Goal: Find specific fact: Find specific fact

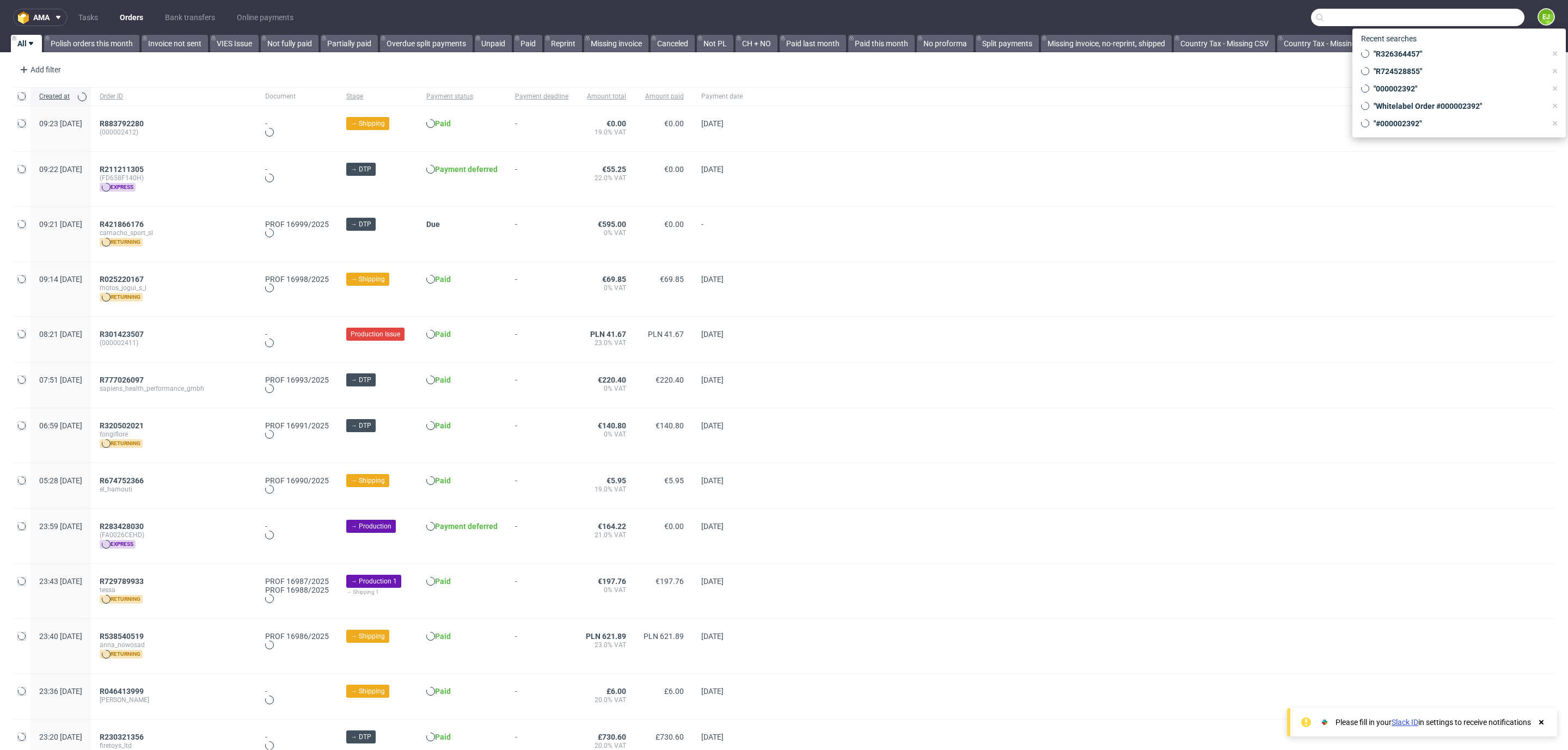
click at [1457, 18] on input "text" at bounding box center [1418, 17] width 213 height 17
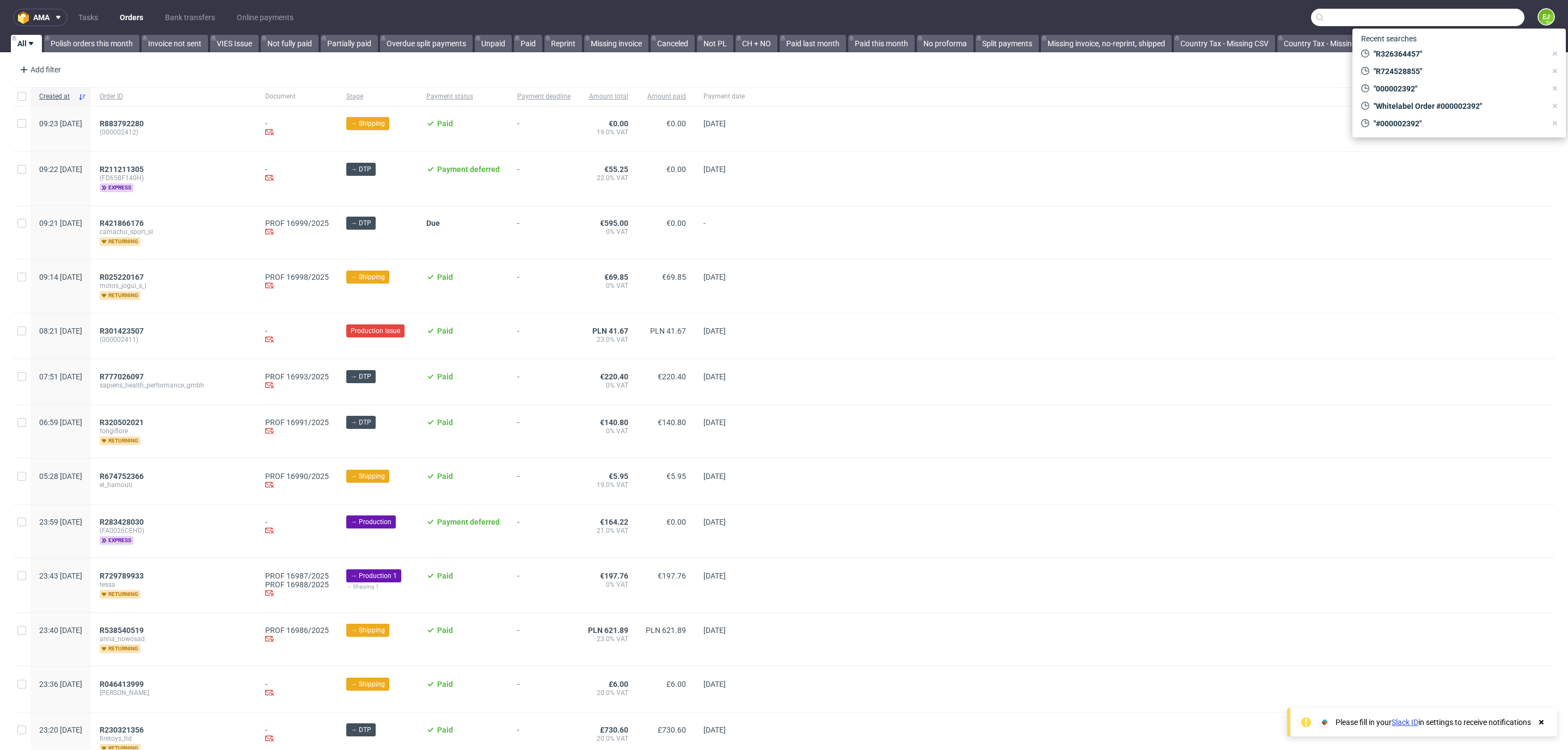
paste input "[PERSON_NAME]"
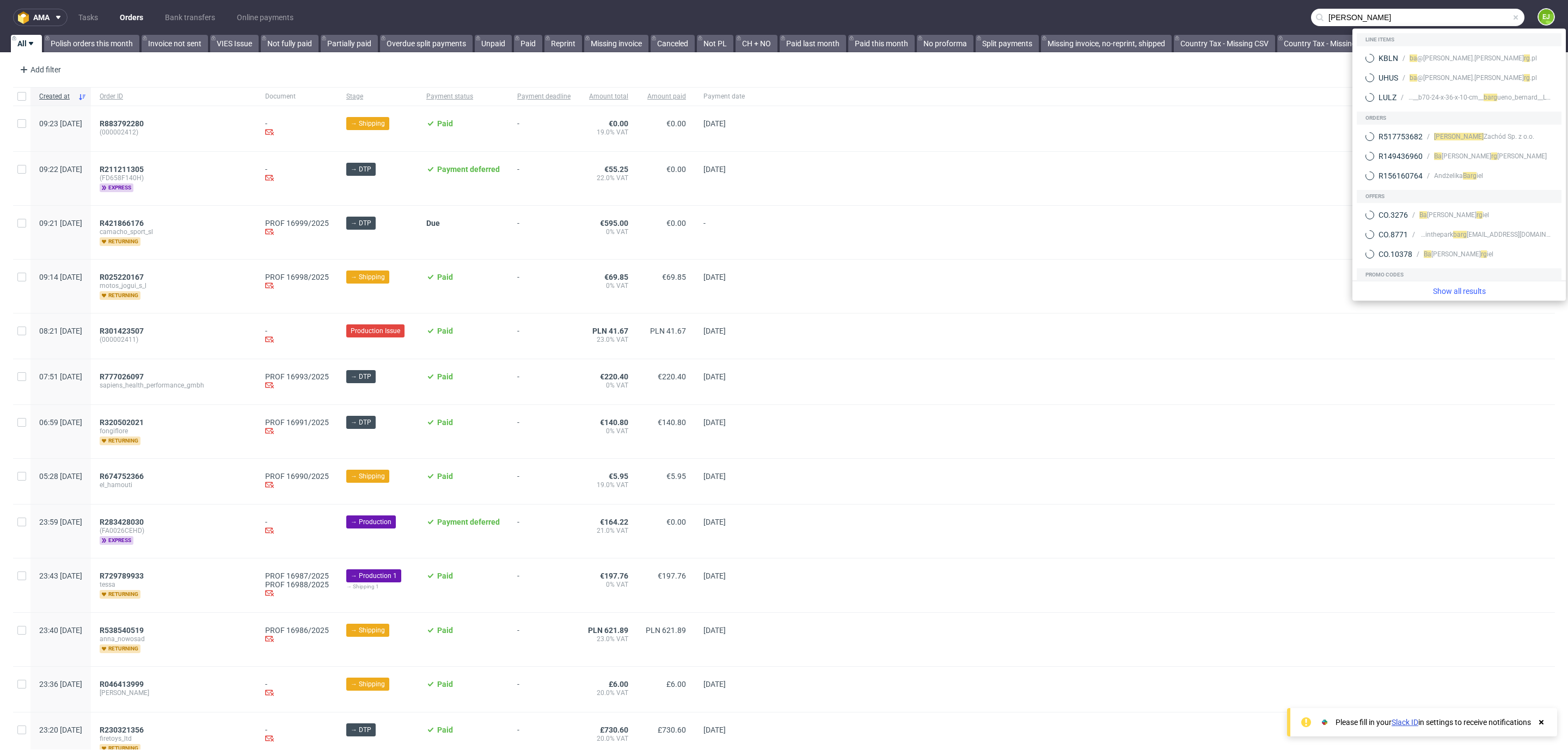
type input "[PERSON_NAME]"
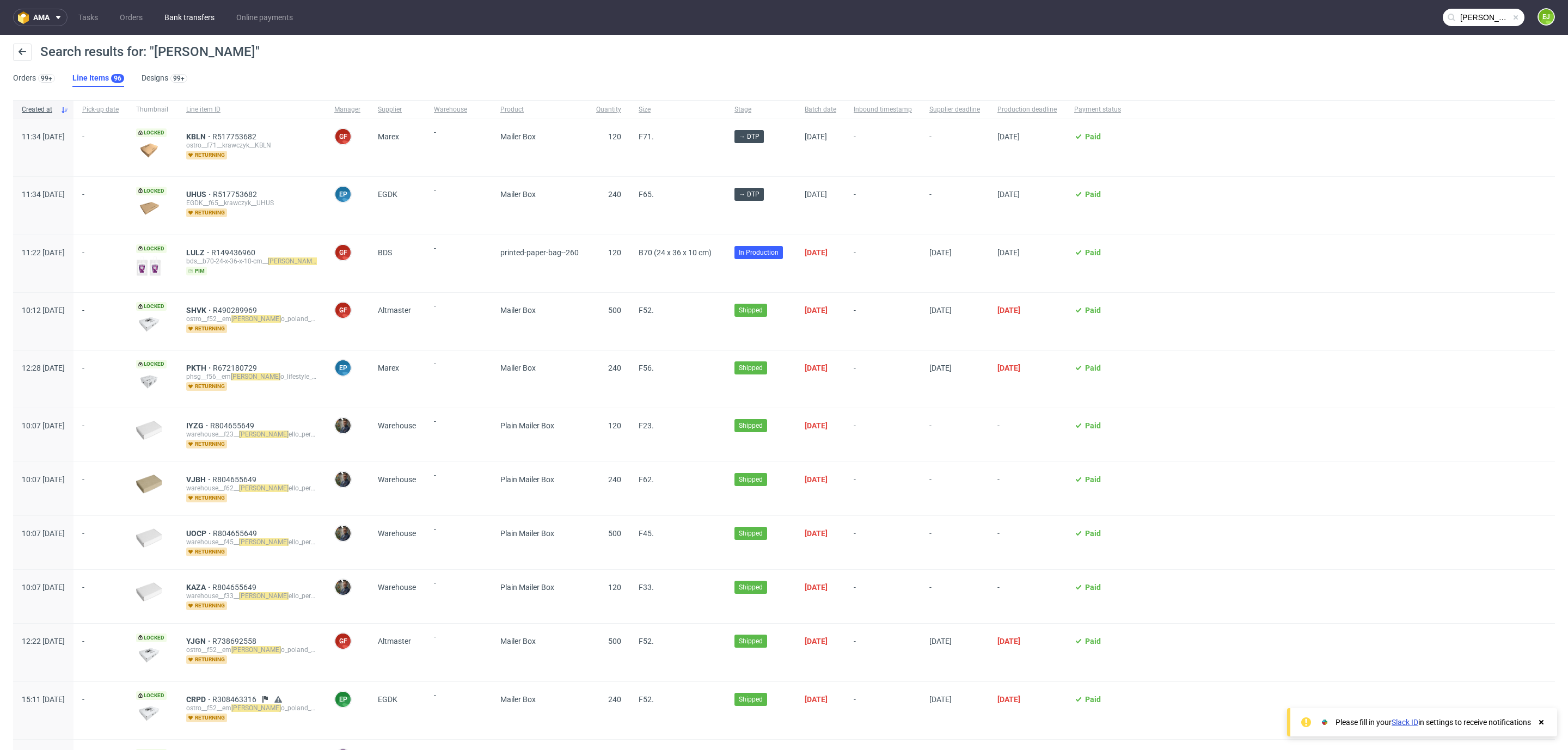
click at [199, 15] on link "Bank transfers" at bounding box center [189, 17] width 63 height 17
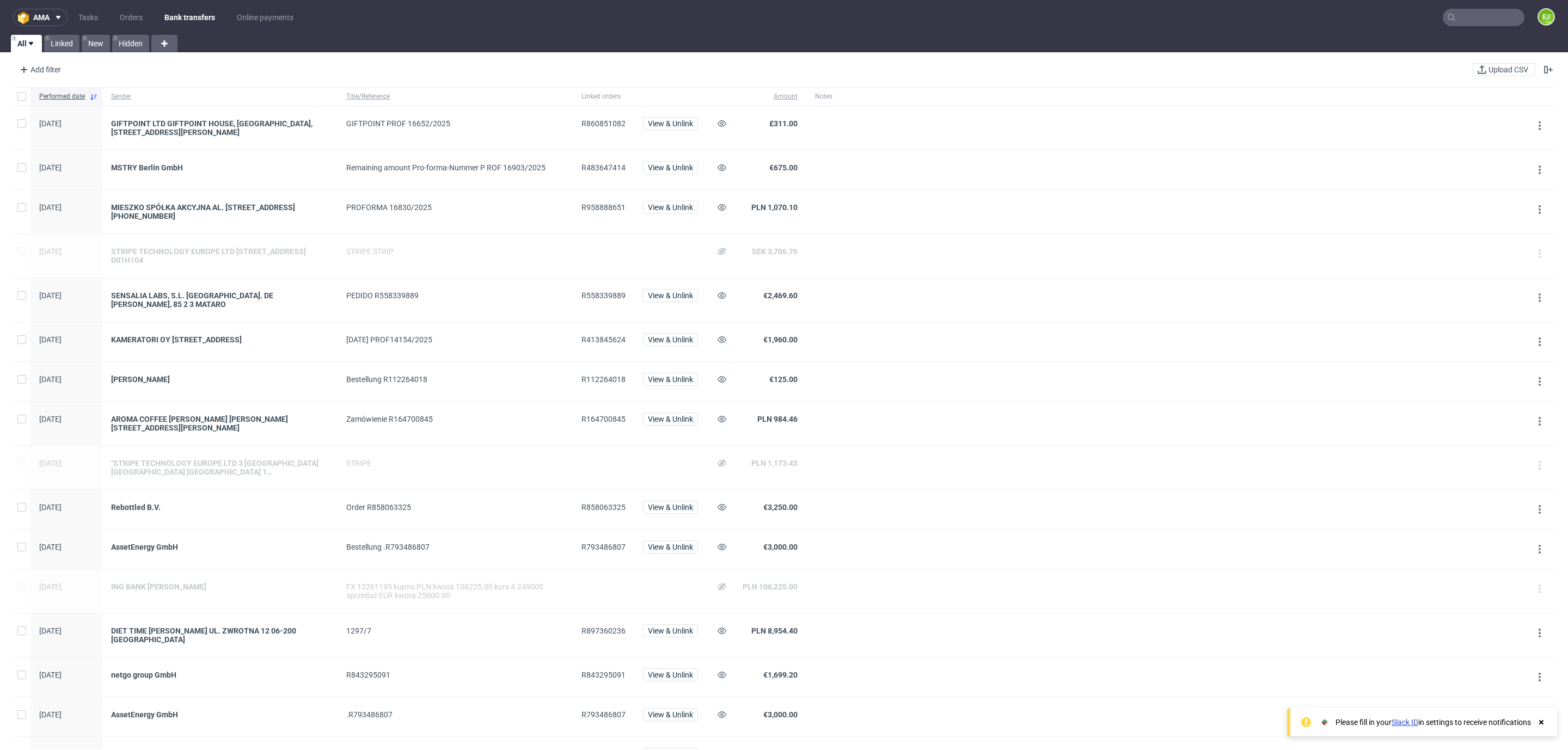
scroll to position [557, 0]
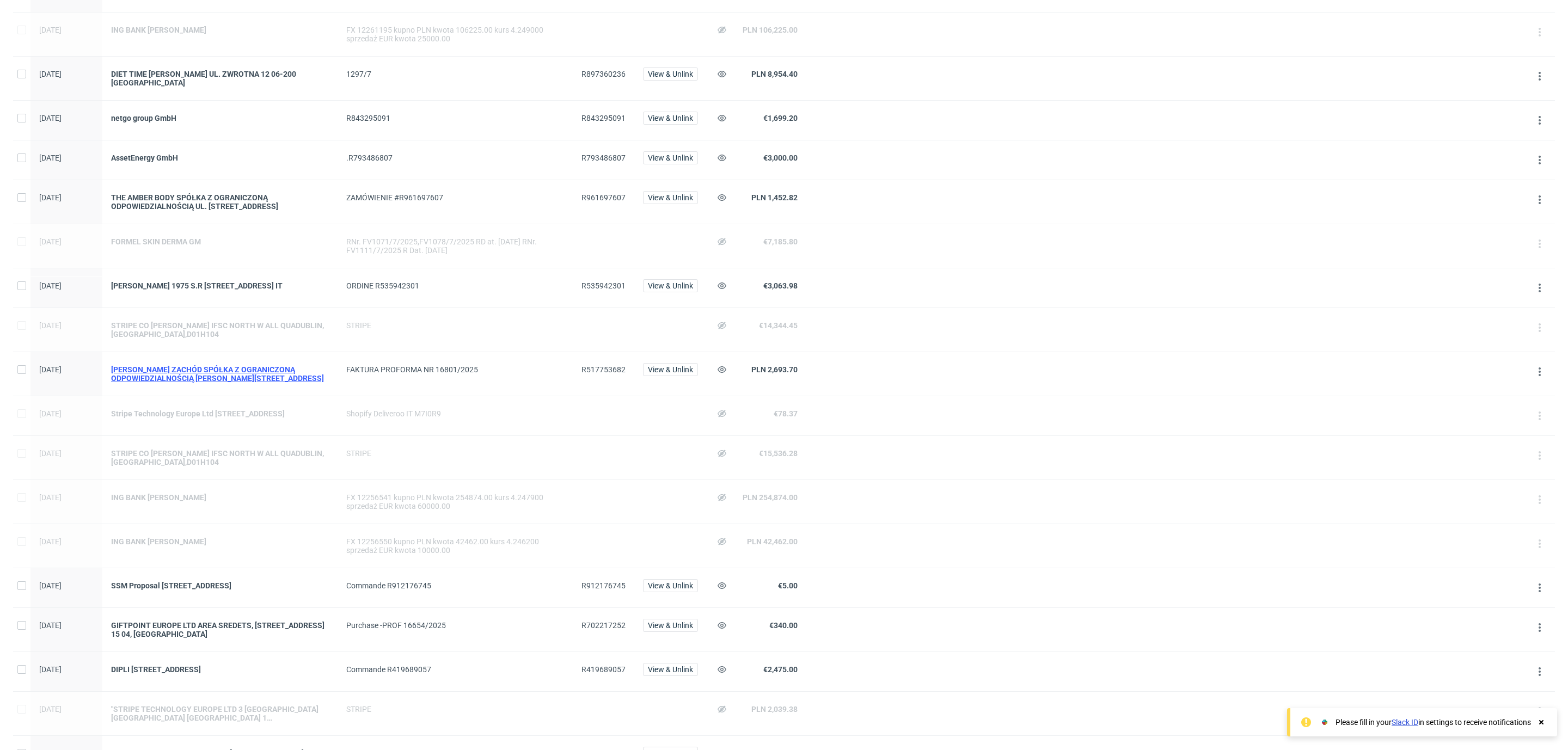
click at [256, 382] on div "[PERSON_NAME] ZACHÓD SPÓŁKA Z OGRANICZONĄ ODPOWIEDZIALNOŚCIĄ [PERSON_NAME][STRE…" at bounding box center [220, 374] width 218 height 17
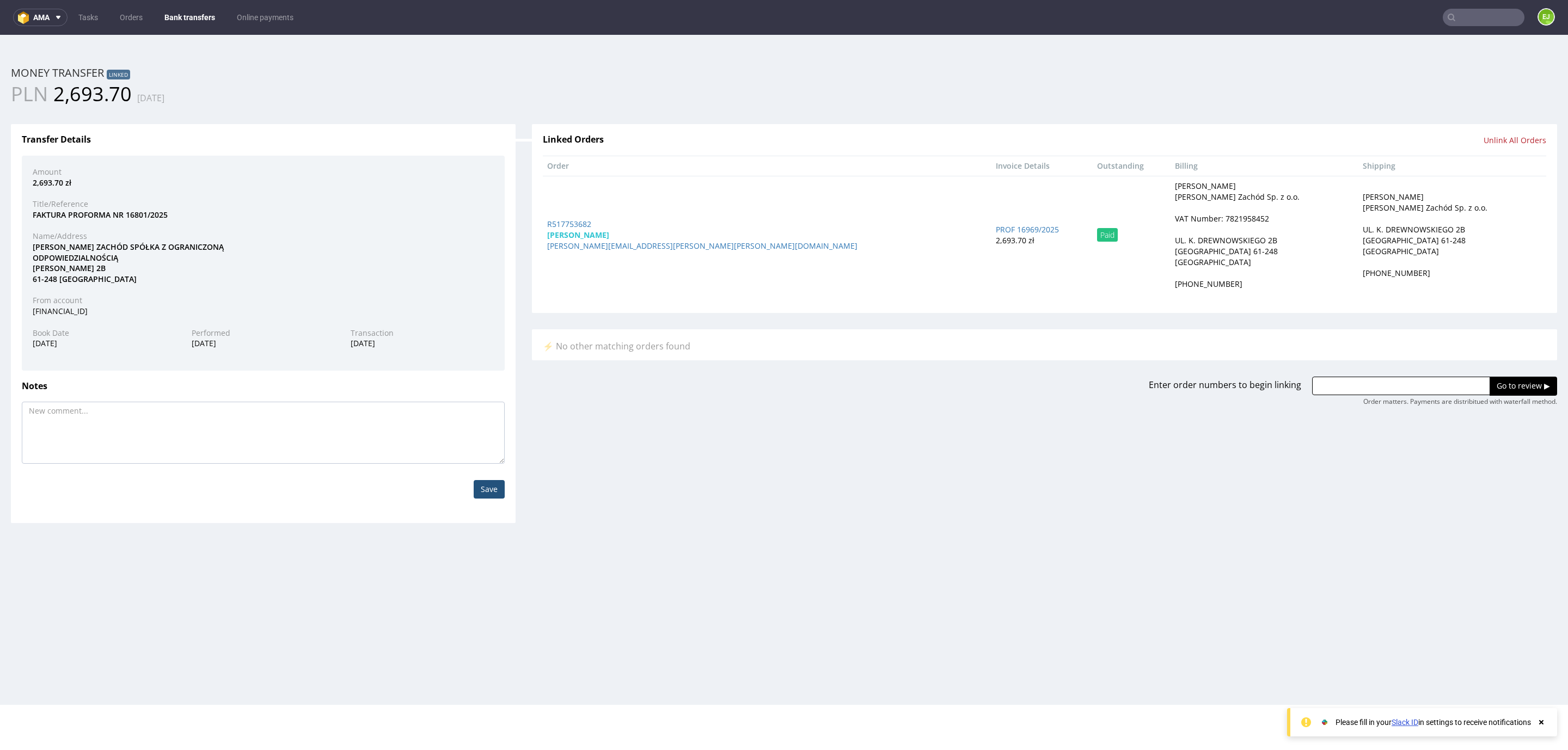
click at [1175, 222] on div "VAT Number: 7821958452" at bounding box center [1222, 219] width 94 height 11
copy div "7821958452"
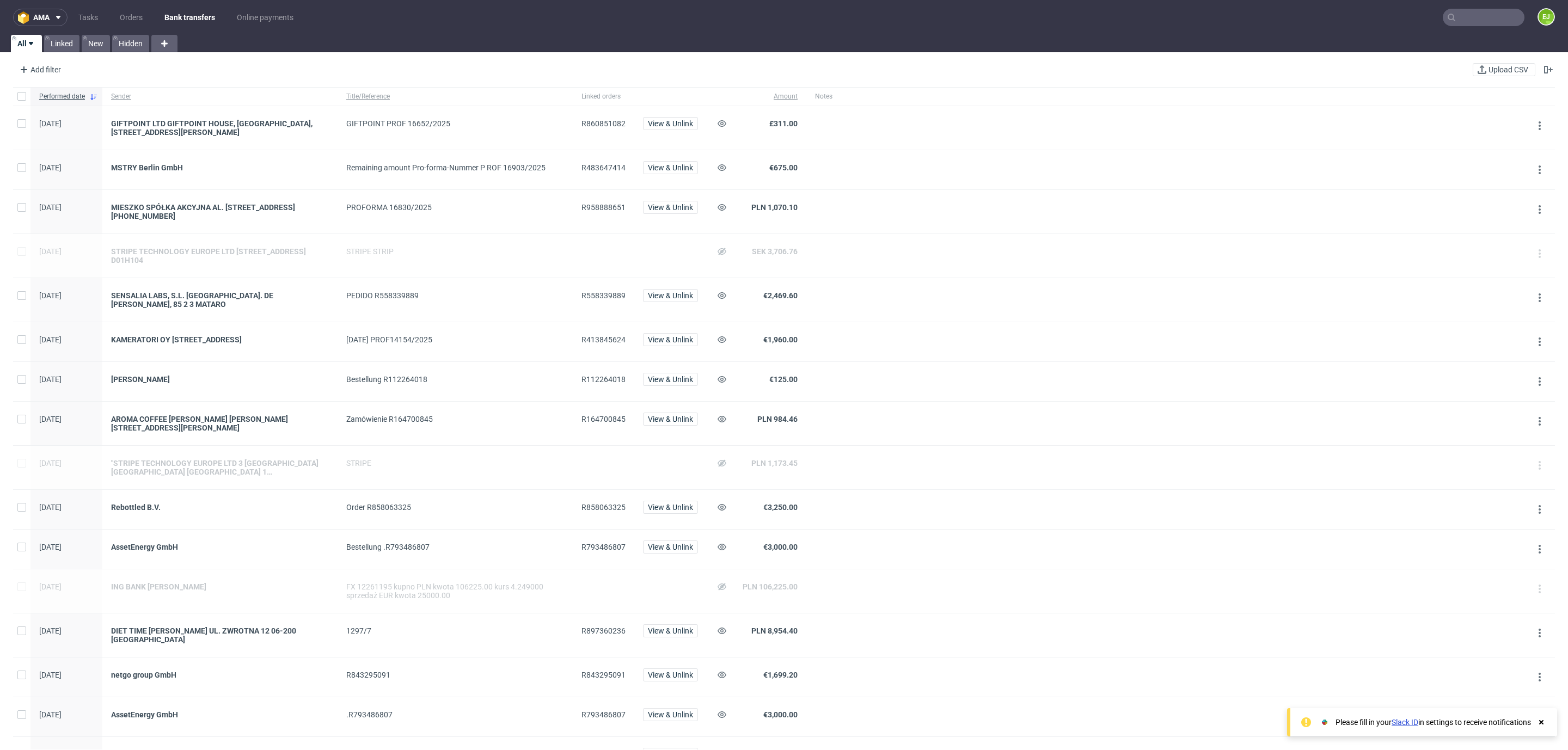
click at [608, 208] on span "R958888651" at bounding box center [604, 208] width 44 height 9
copy span "R958888651"
click at [596, 630] on span "R897360236" at bounding box center [604, 631] width 44 height 9
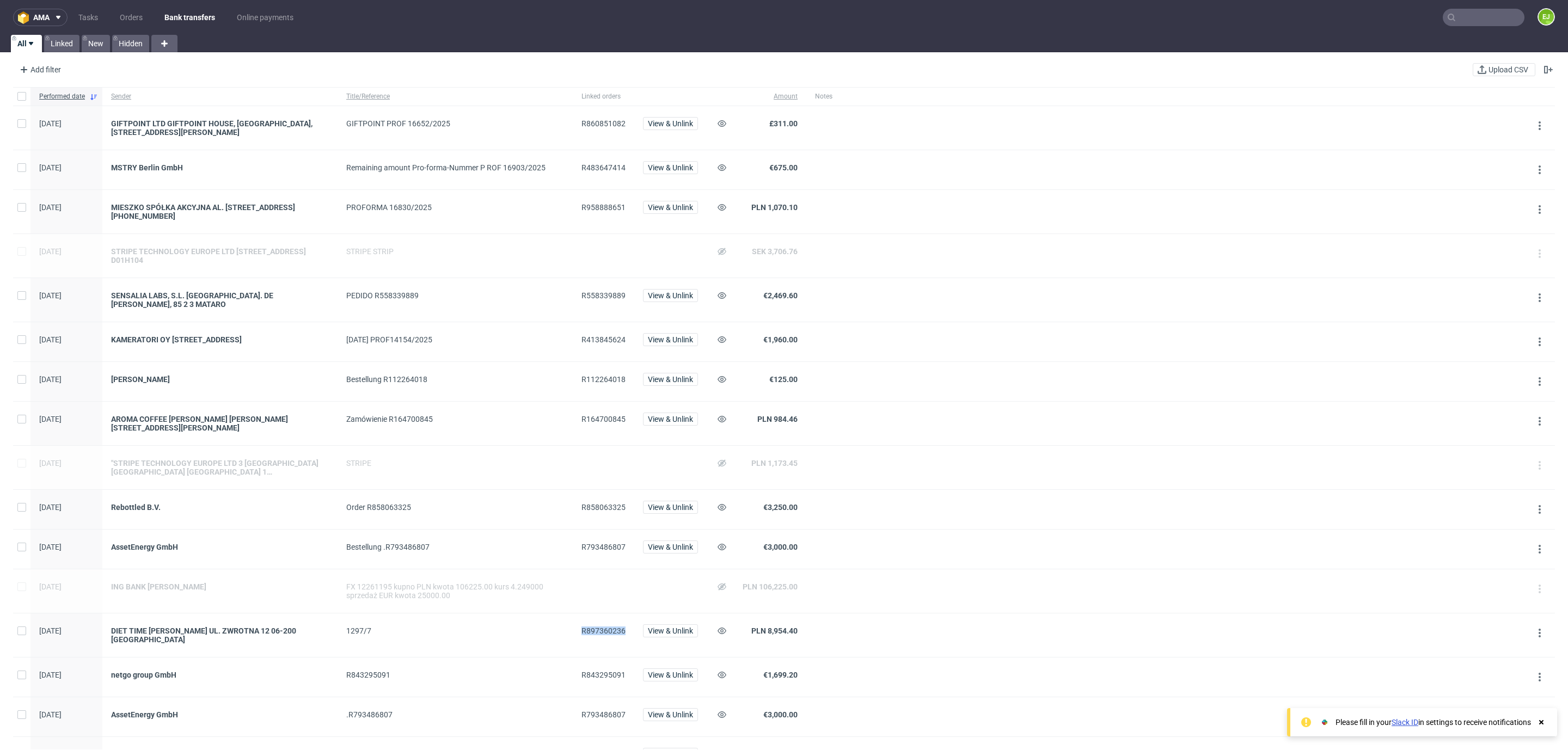
copy span "R897360236"
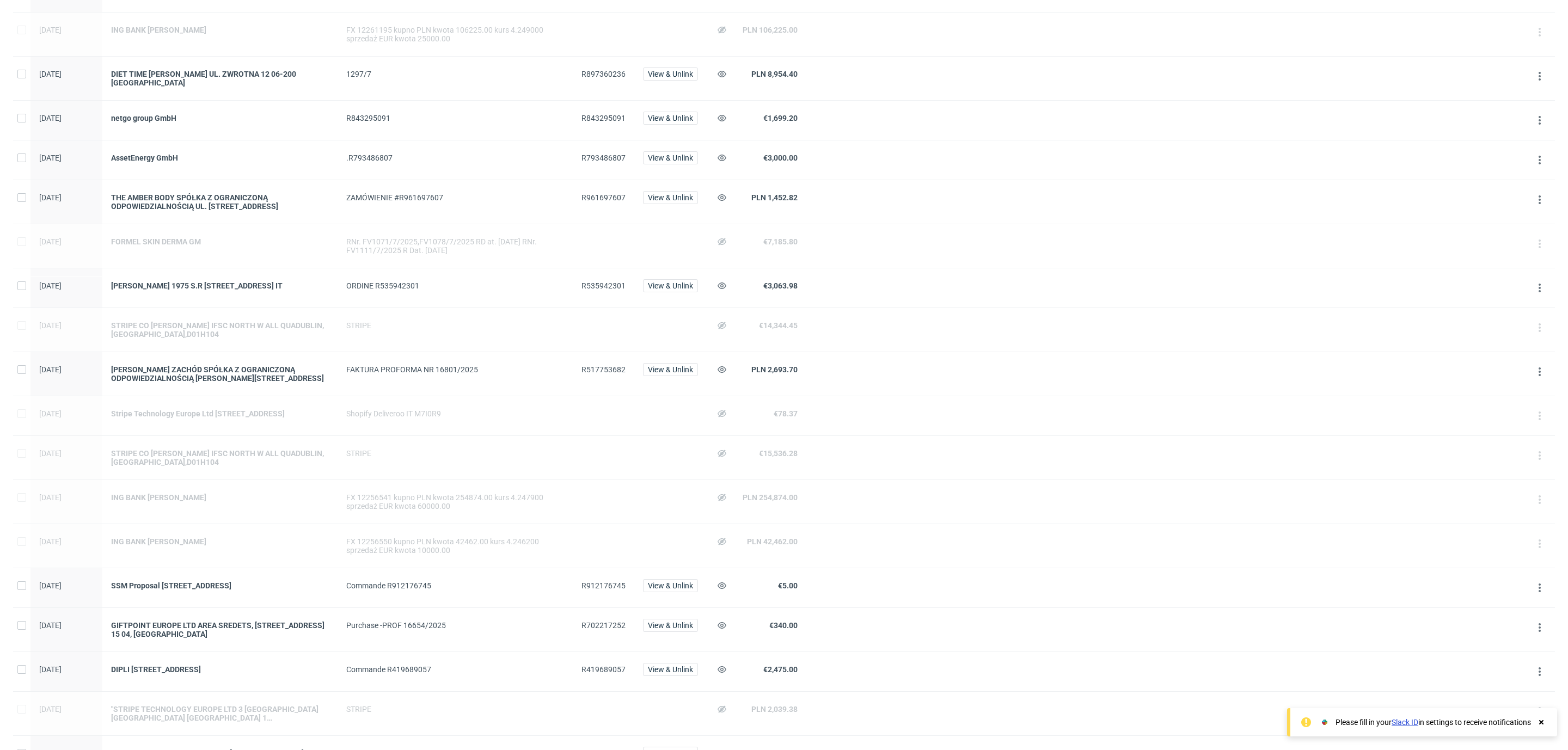
click at [603, 372] on span "R517753682" at bounding box center [604, 369] width 44 height 9
copy span "R517753682"
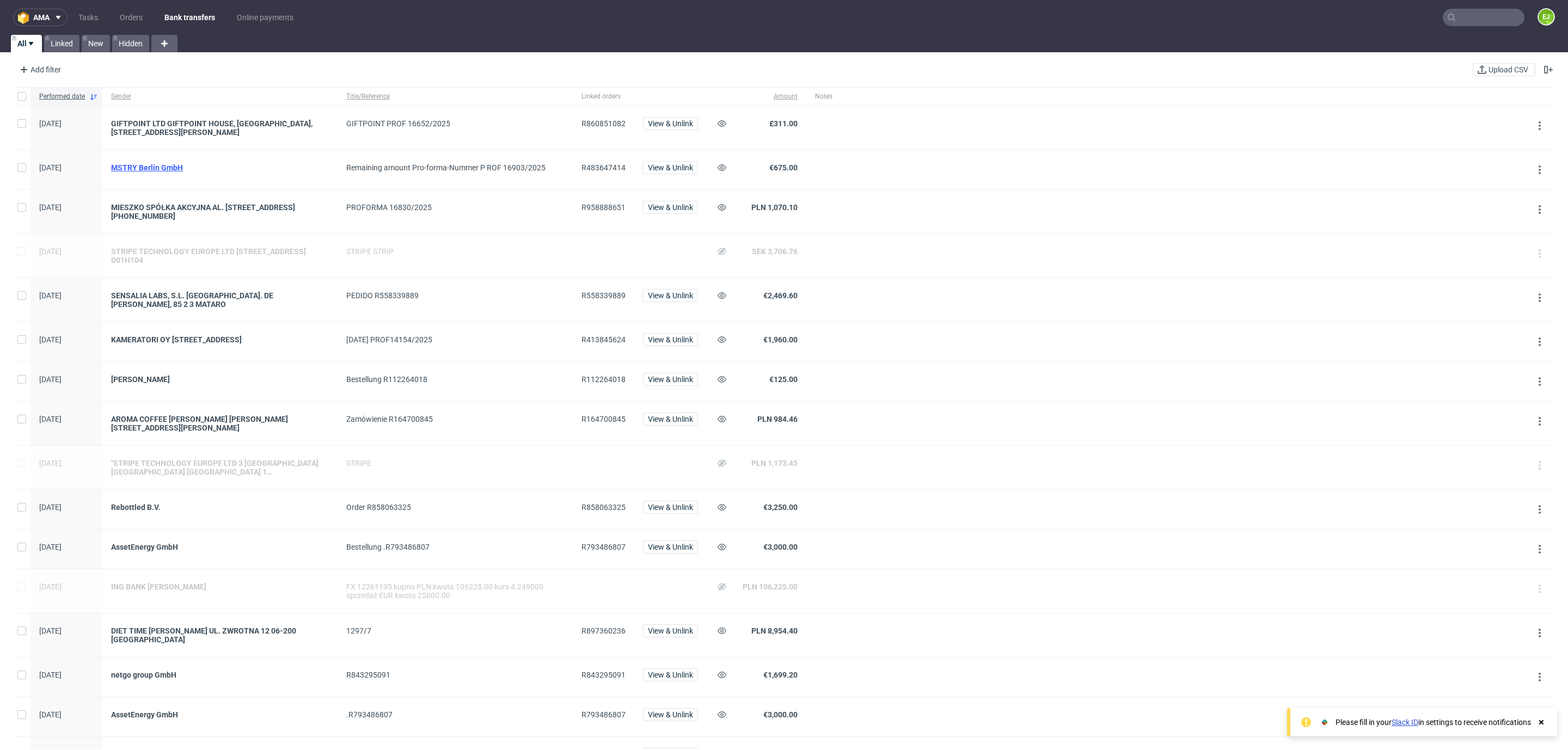
click at [171, 172] on div "MSTRY Berlin GmbH" at bounding box center [220, 167] width 218 height 9
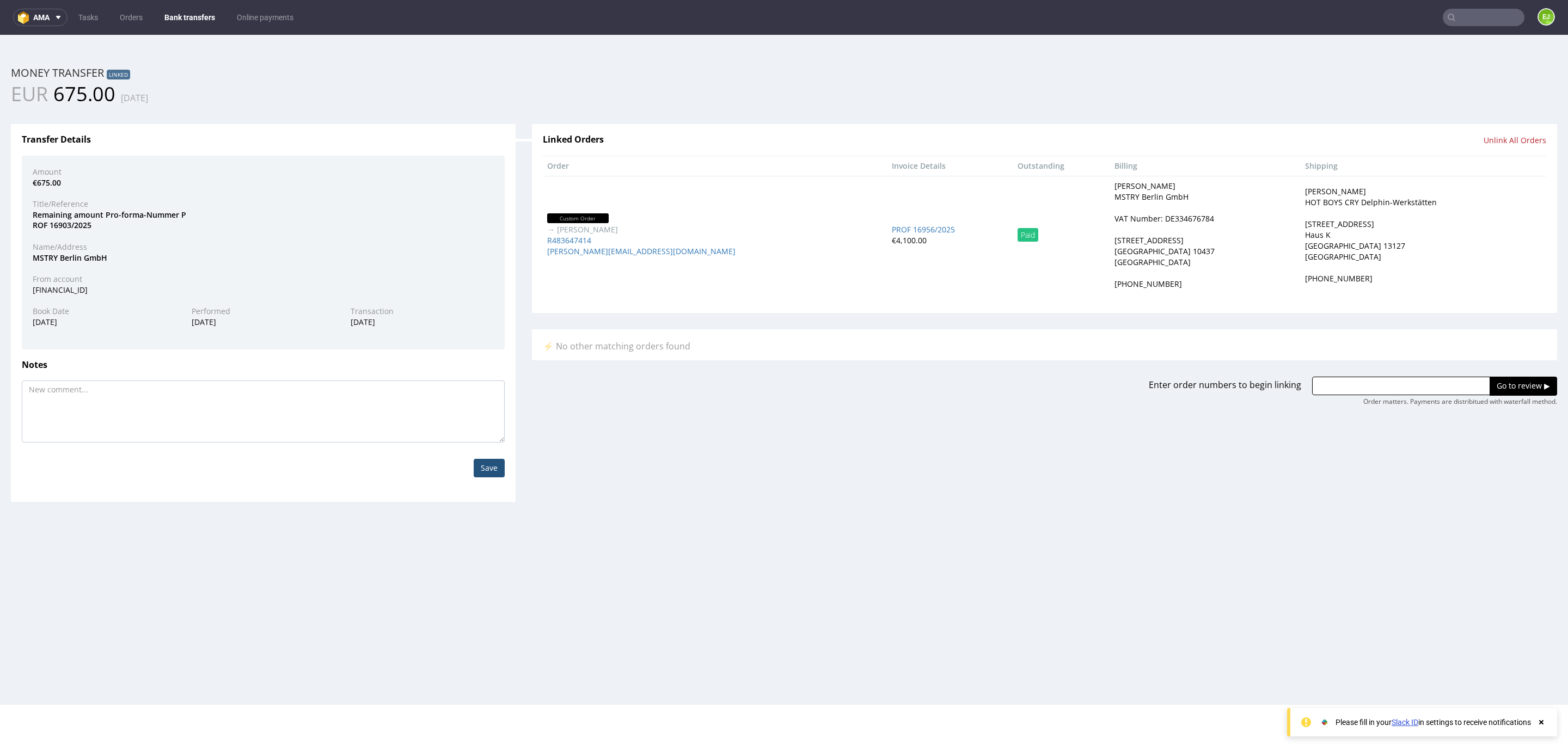
click at [1115, 222] on div "VAT Number: DE334676784" at bounding box center [1164, 219] width 100 height 11
copy div "DE334676784"
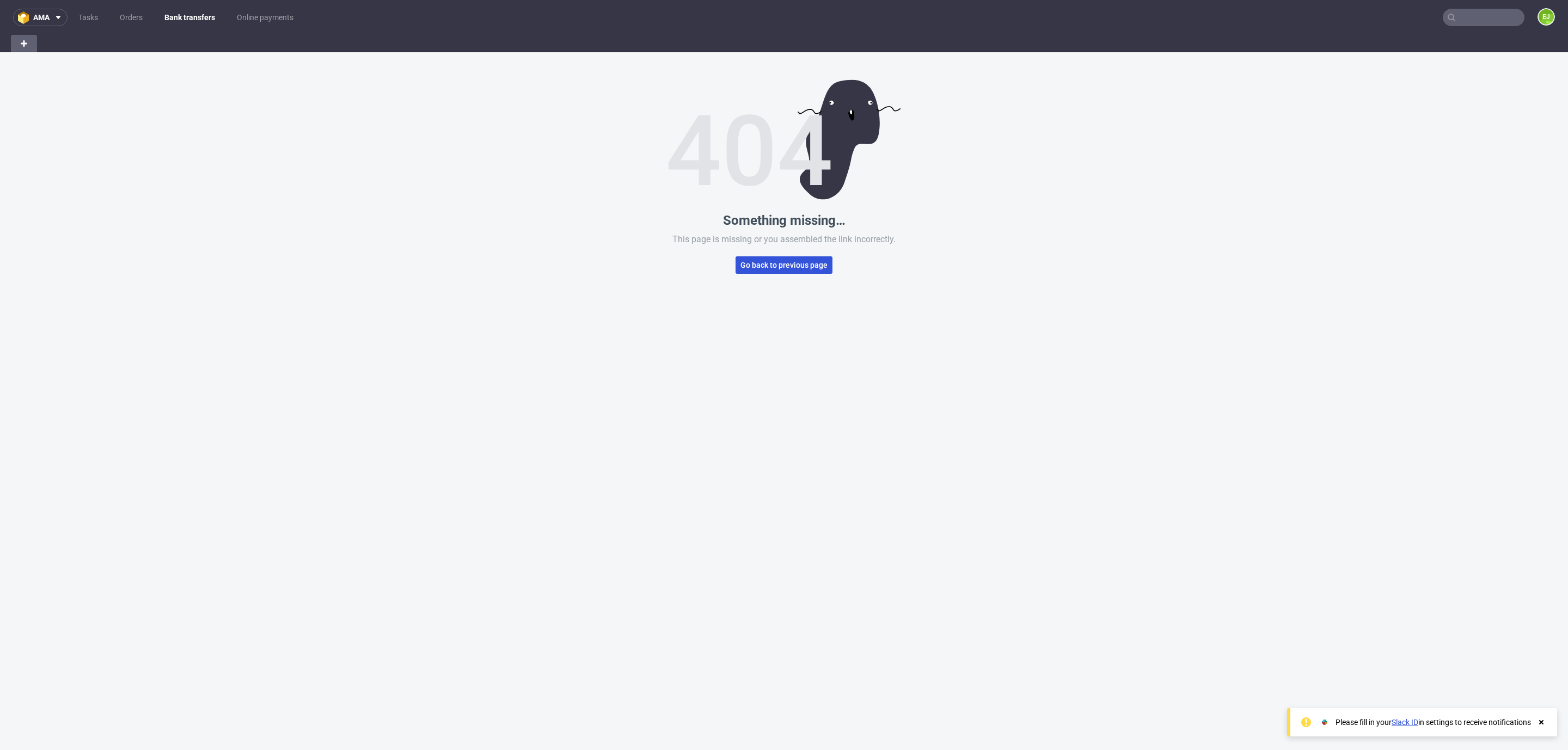
click at [781, 269] on button "Go back to previous page" at bounding box center [784, 265] width 97 height 17
type input "[PERSON_NAME]"
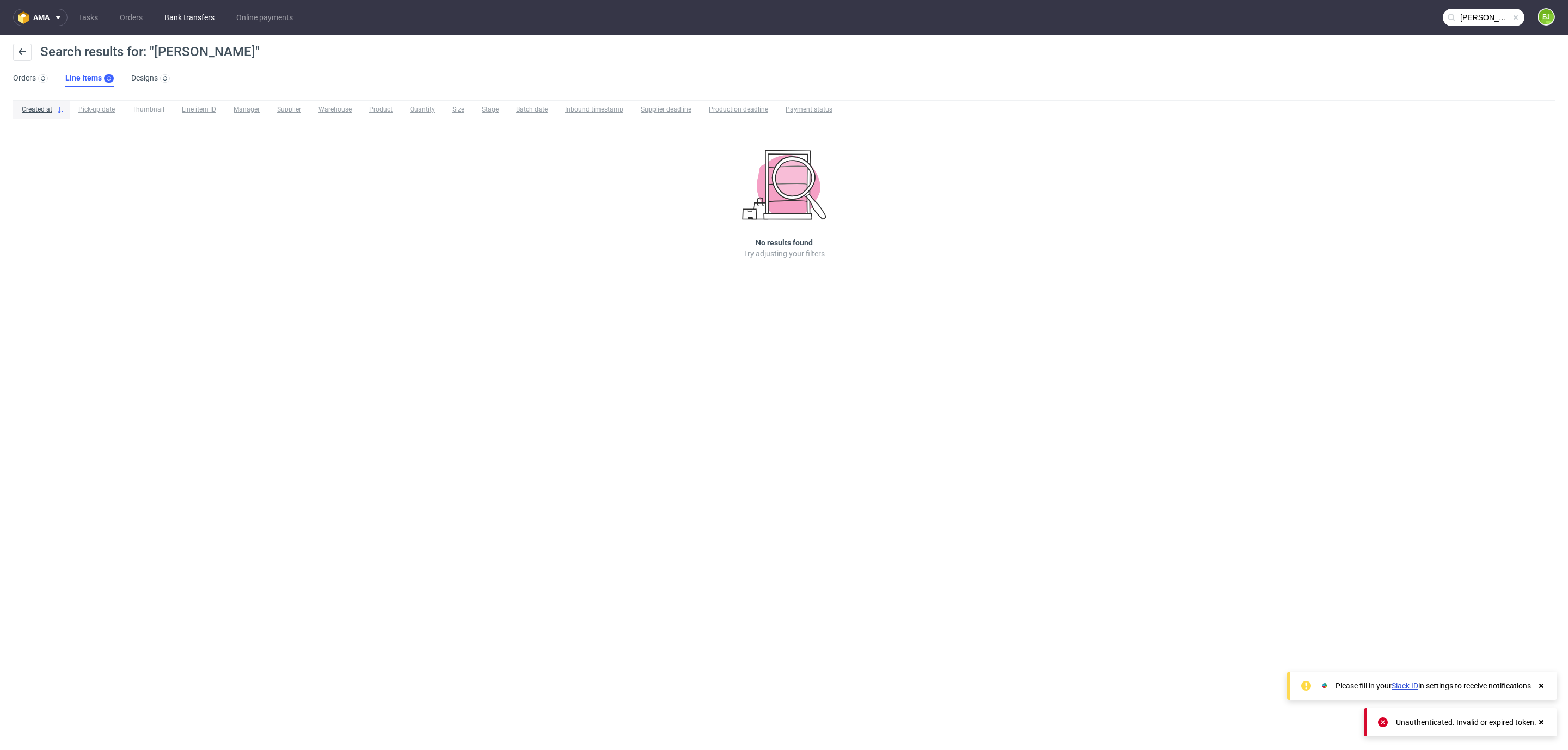
click at [198, 13] on link "Bank transfers" at bounding box center [189, 17] width 63 height 17
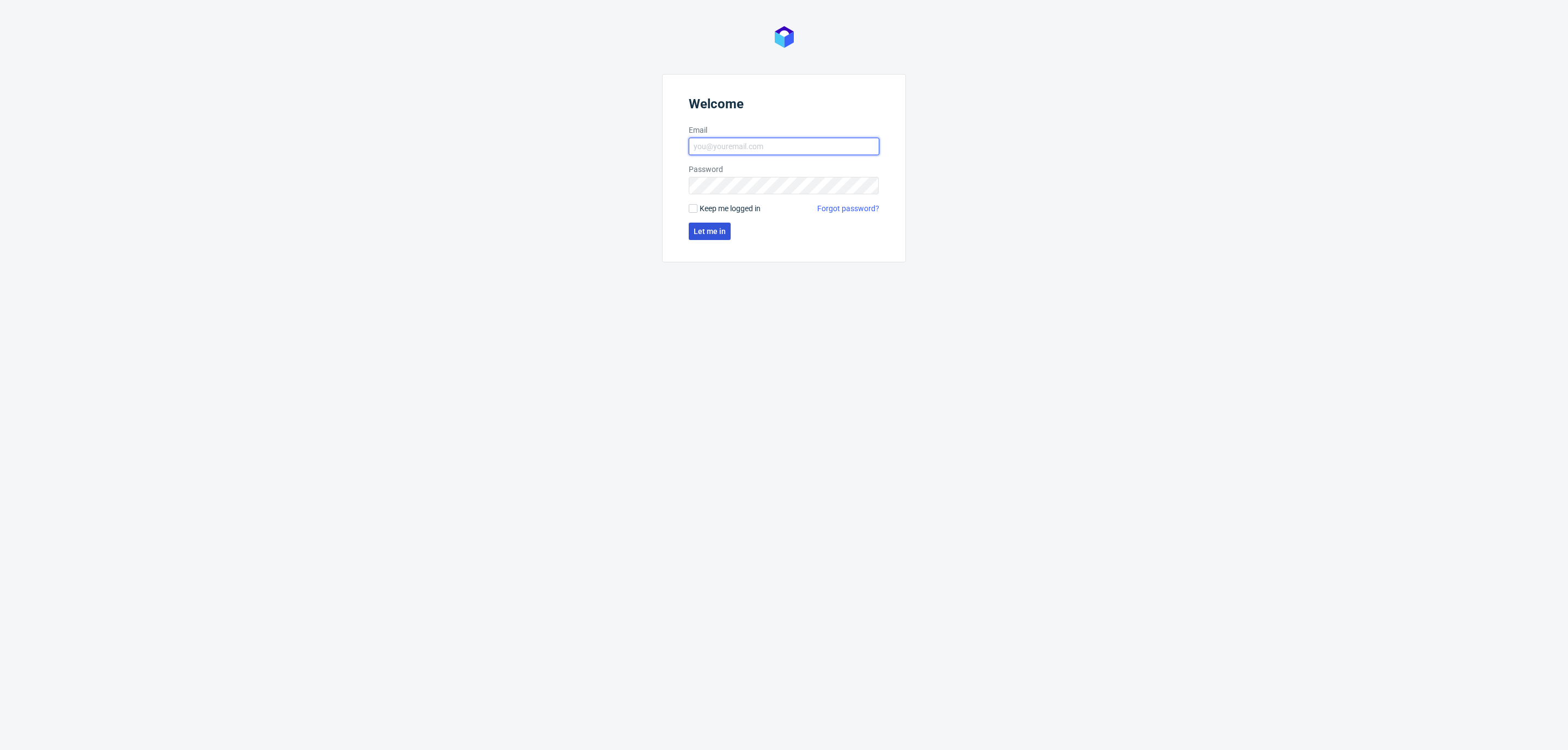
type input "[EMAIL_ADDRESS][DOMAIN_NAME]"
click at [701, 233] on span "Let me in" at bounding box center [710, 231] width 32 height 7
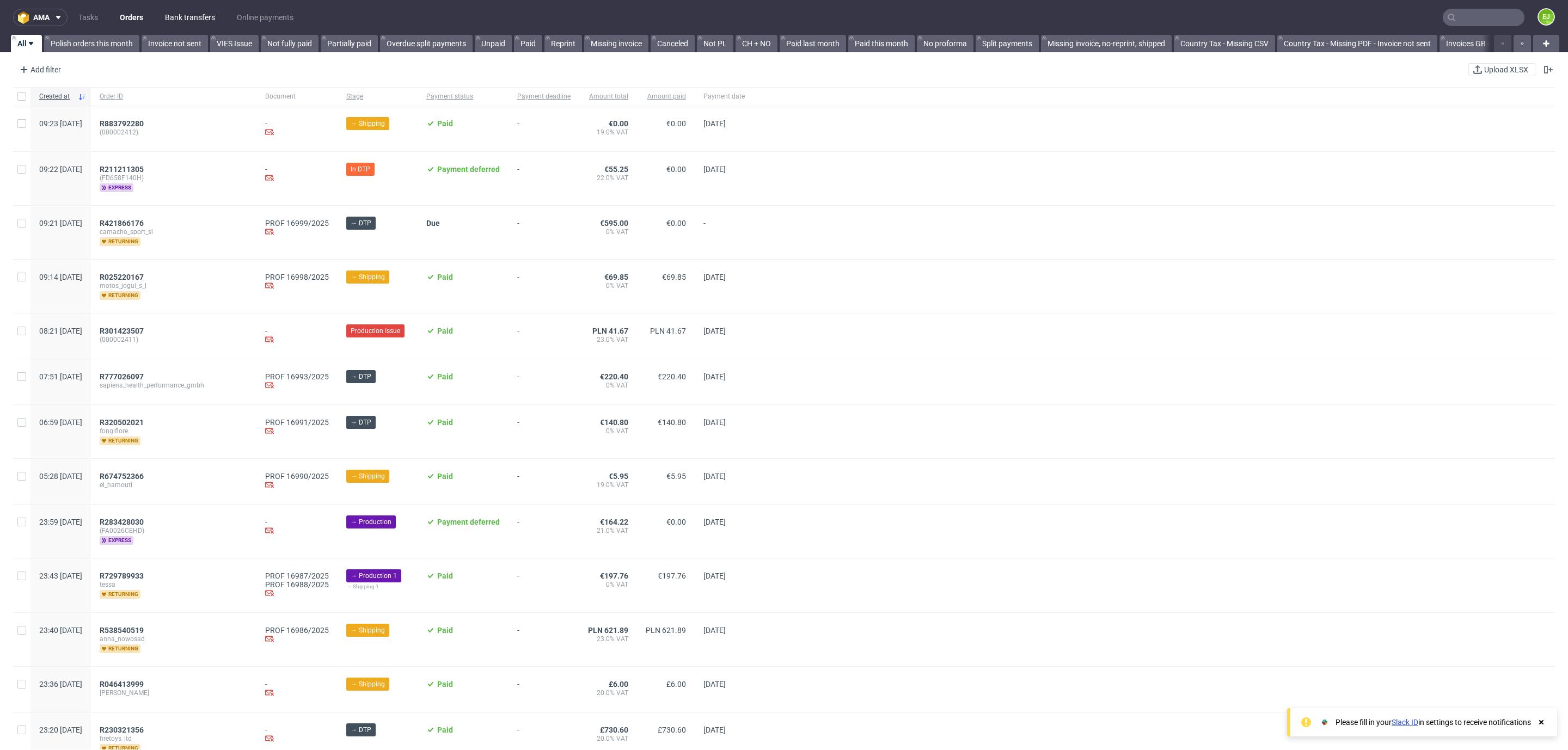
click at [171, 14] on link "Bank transfers" at bounding box center [190, 17] width 63 height 17
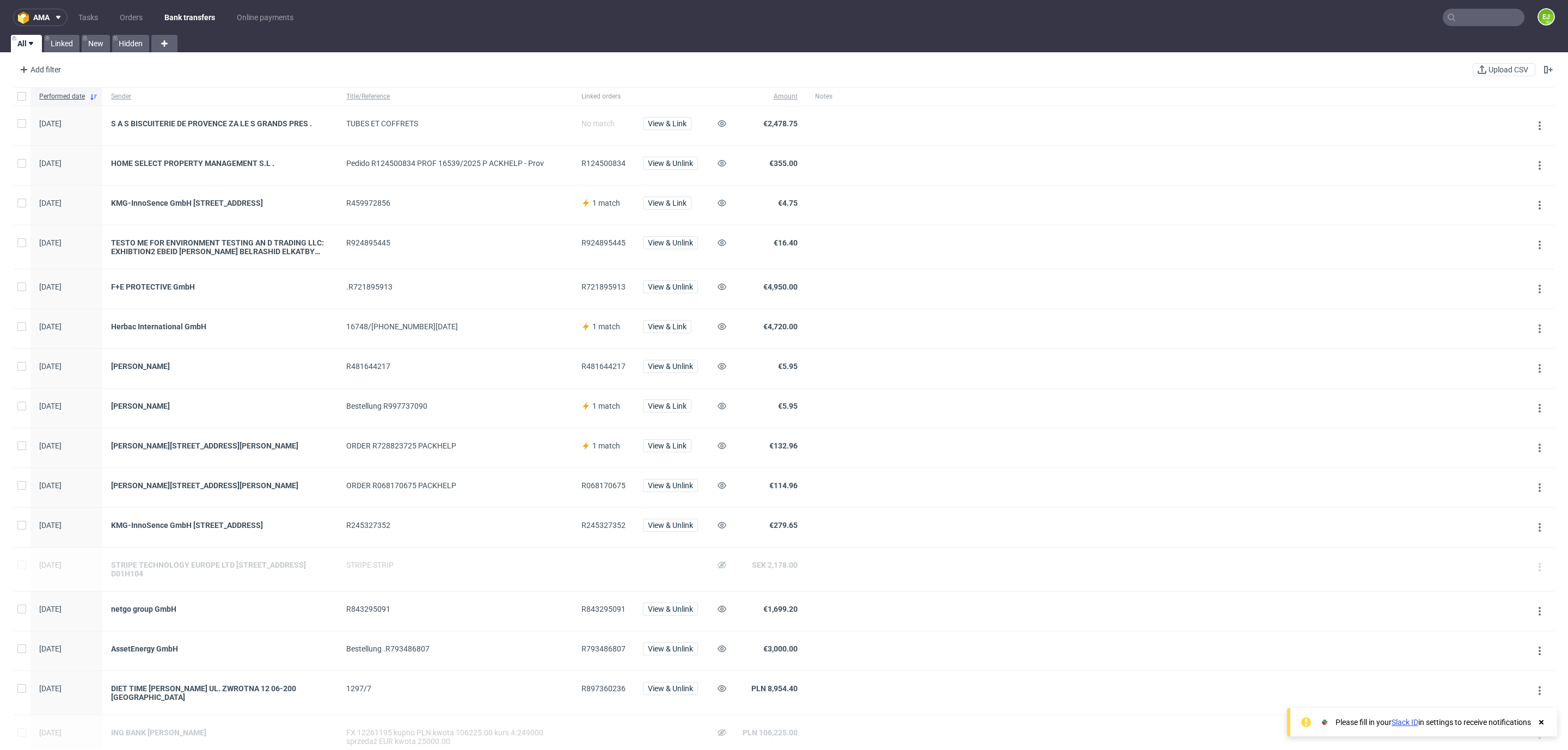
scroll to position [424, 0]
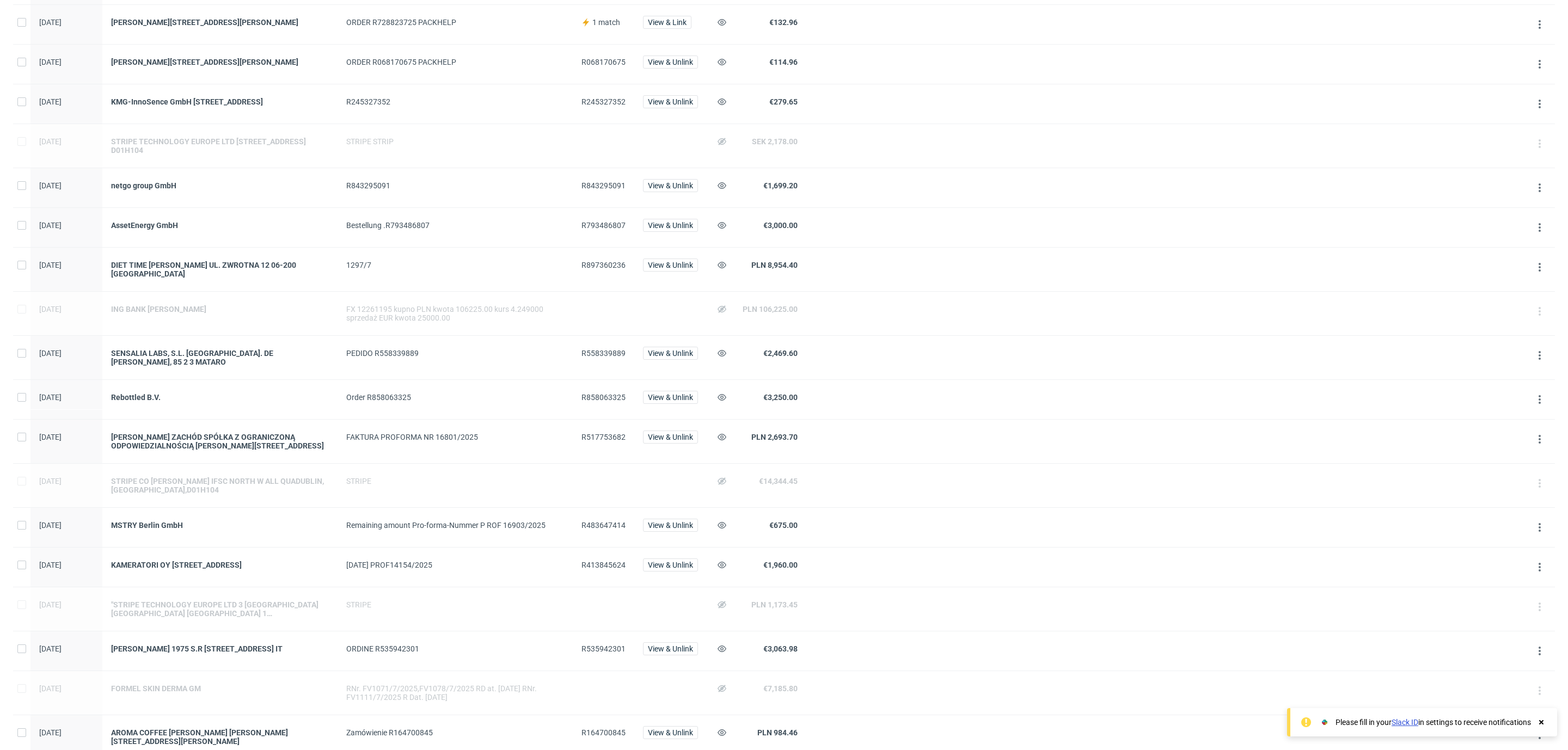
click at [224, 368] on div "SENSALIA LABS, S.L. [GEOGRAPHIC_DATA]. DE [PERSON_NAME], 85 2 3 MATARO" at bounding box center [220, 357] width 235 height 44
click at [226, 366] on div "SENSALIA LABS, S.L. [GEOGRAPHIC_DATA]. DE [PERSON_NAME], 85 2 3 MATARO" at bounding box center [220, 357] width 218 height 17
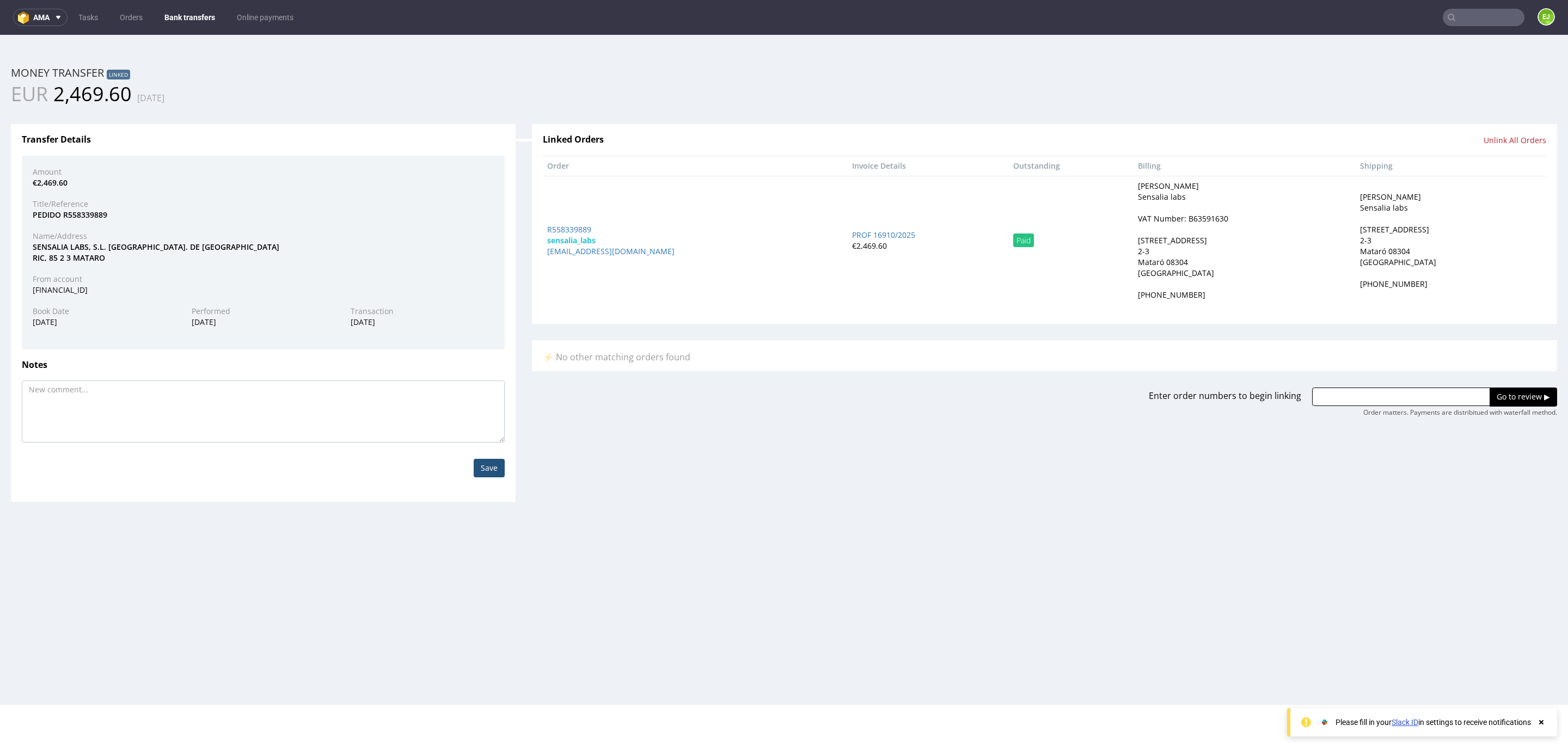
click at [1163, 220] on div "VAT Number: B63591630" at bounding box center [1183, 219] width 91 height 11
copy div "B63591630"
click at [178, 17] on link "Bank transfers" at bounding box center [189, 17] width 63 height 17
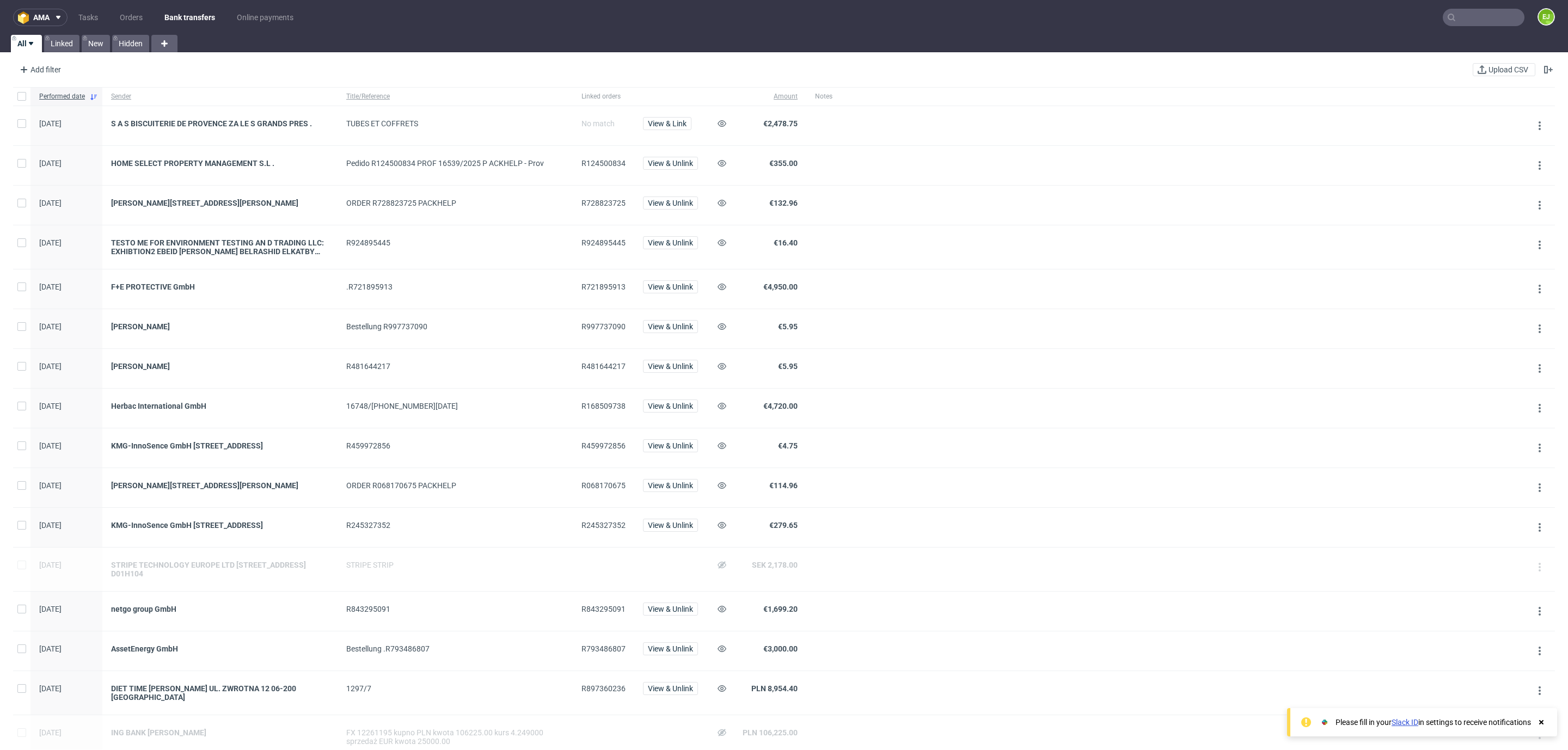
scroll to position [592, 0]
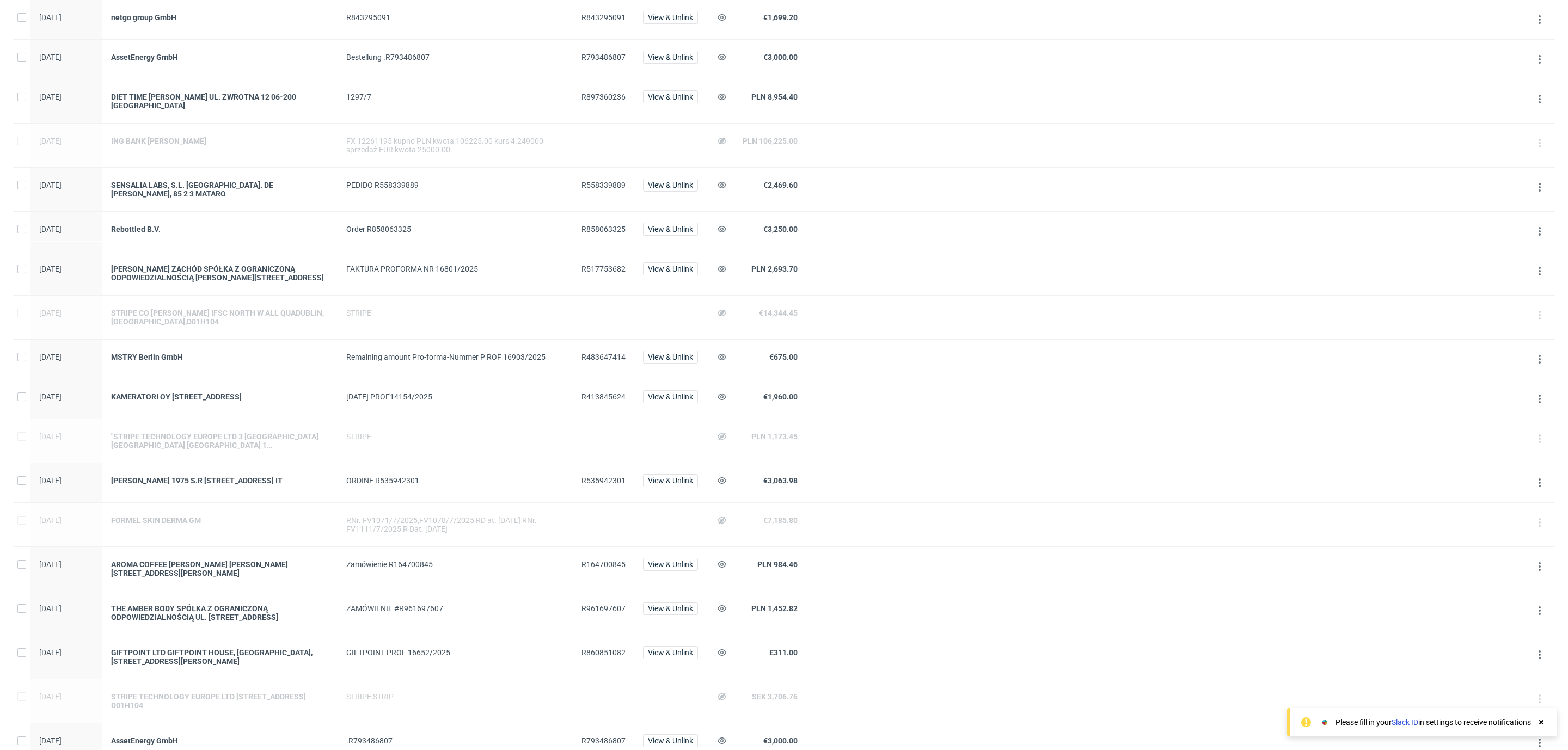
click at [585, 361] on span "R483647414" at bounding box center [604, 357] width 44 height 9
copy span "R483647414"
click at [614, 401] on span "R413845624" at bounding box center [604, 397] width 44 height 9
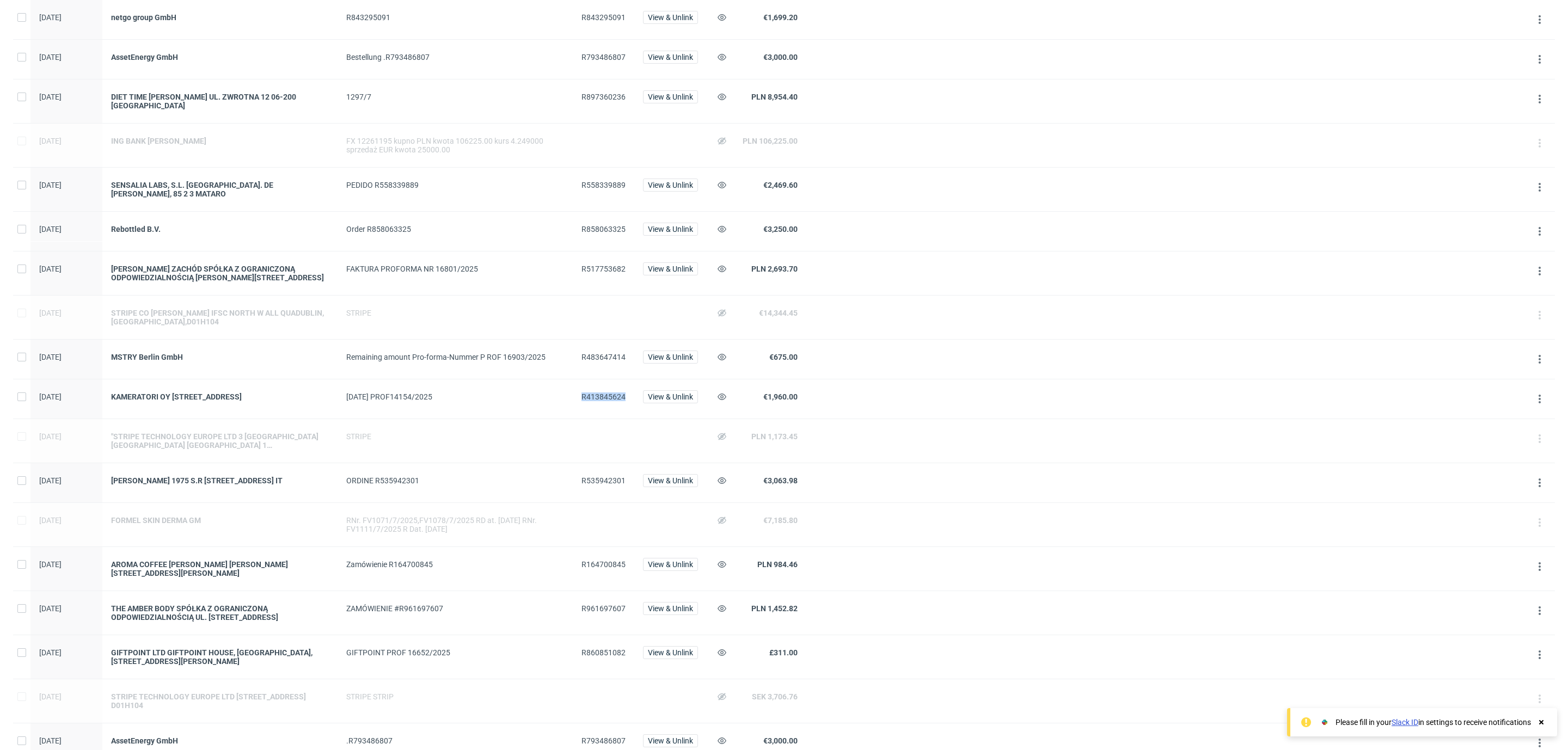
copy span "R413845624"
click at [157, 525] on div "FORMEL SKIN DERMA GM" at bounding box center [220, 520] width 218 height 9
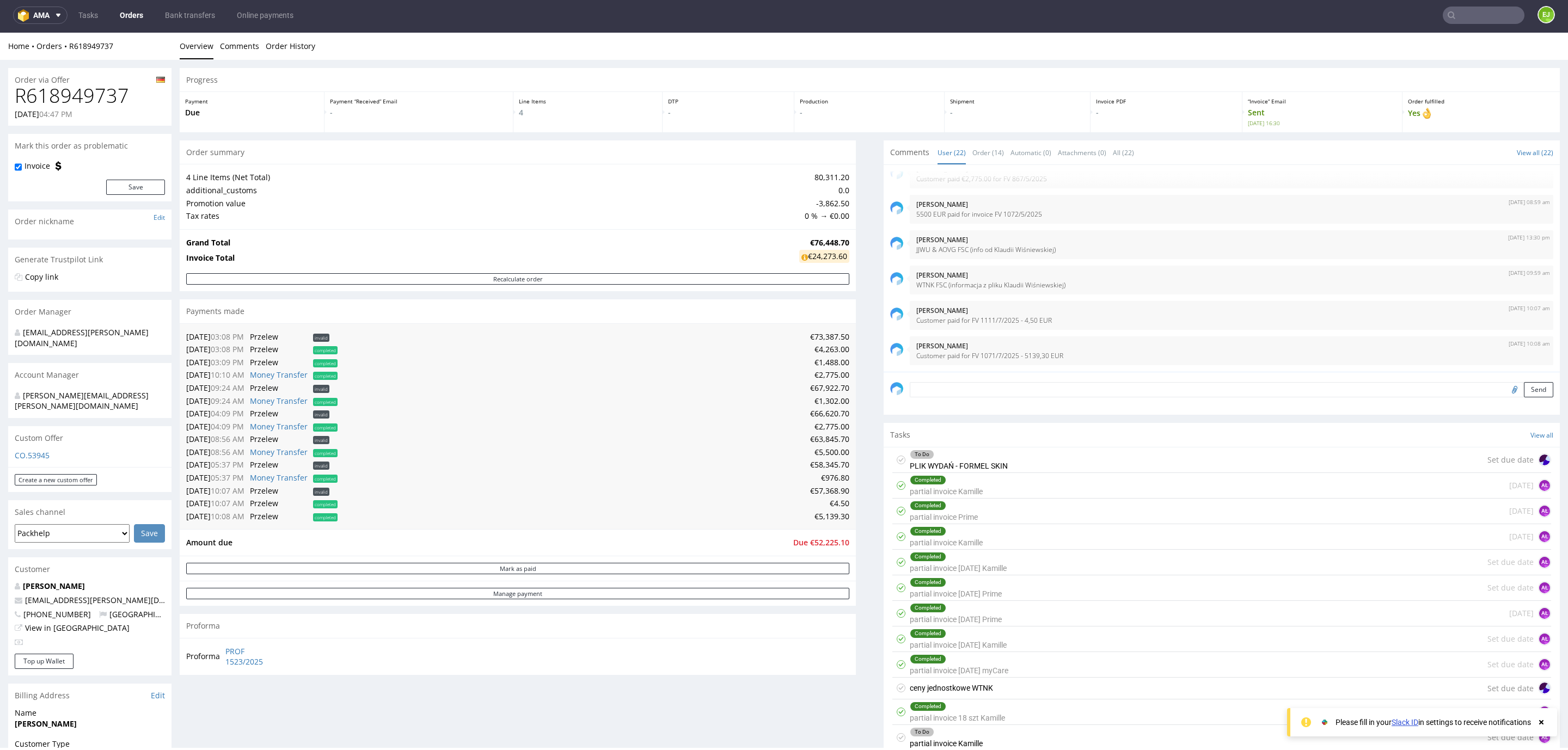
click at [110, 91] on h1 "R618949737" at bounding box center [90, 95] width 150 height 22
copy h1 "R618949737"
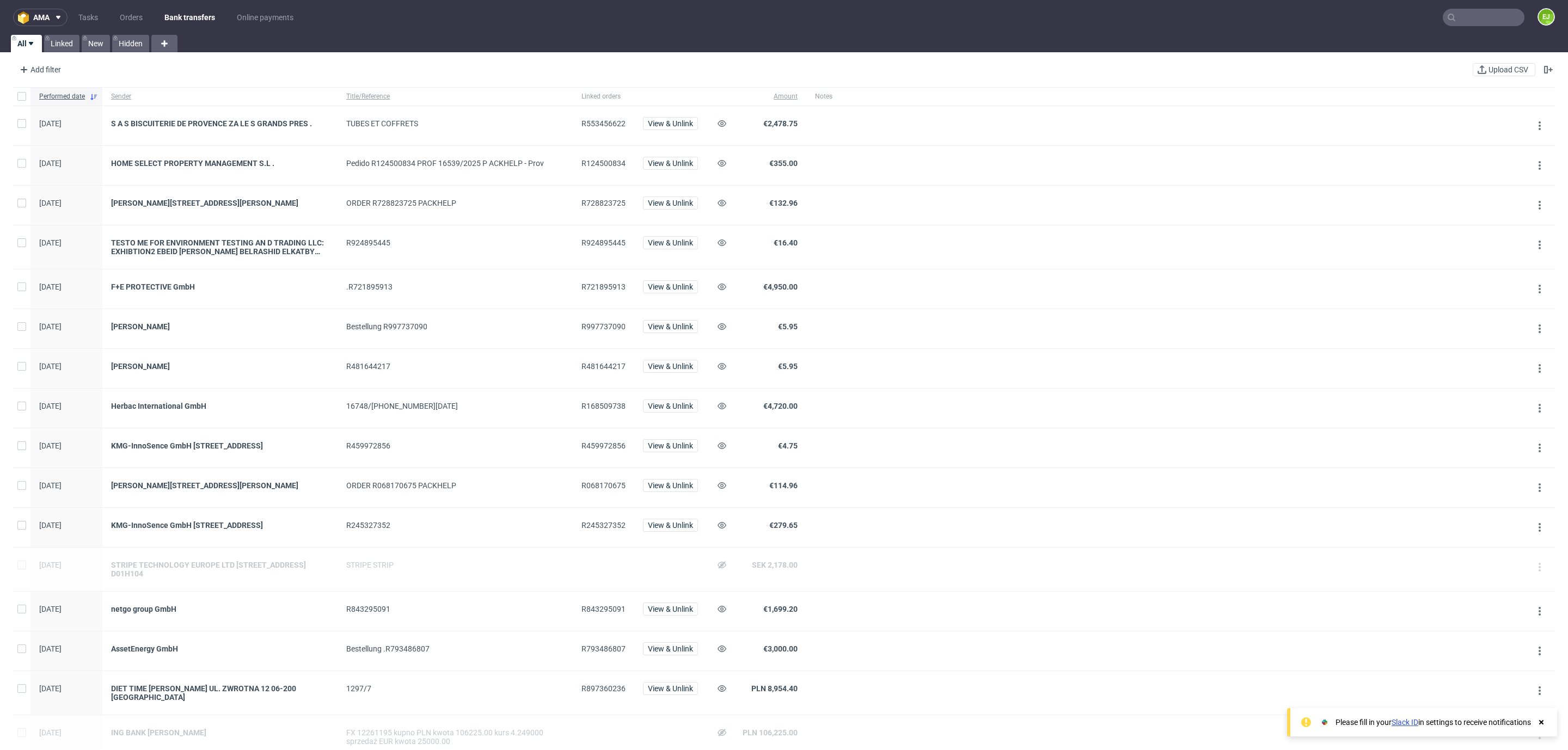
scroll to position [665, 0]
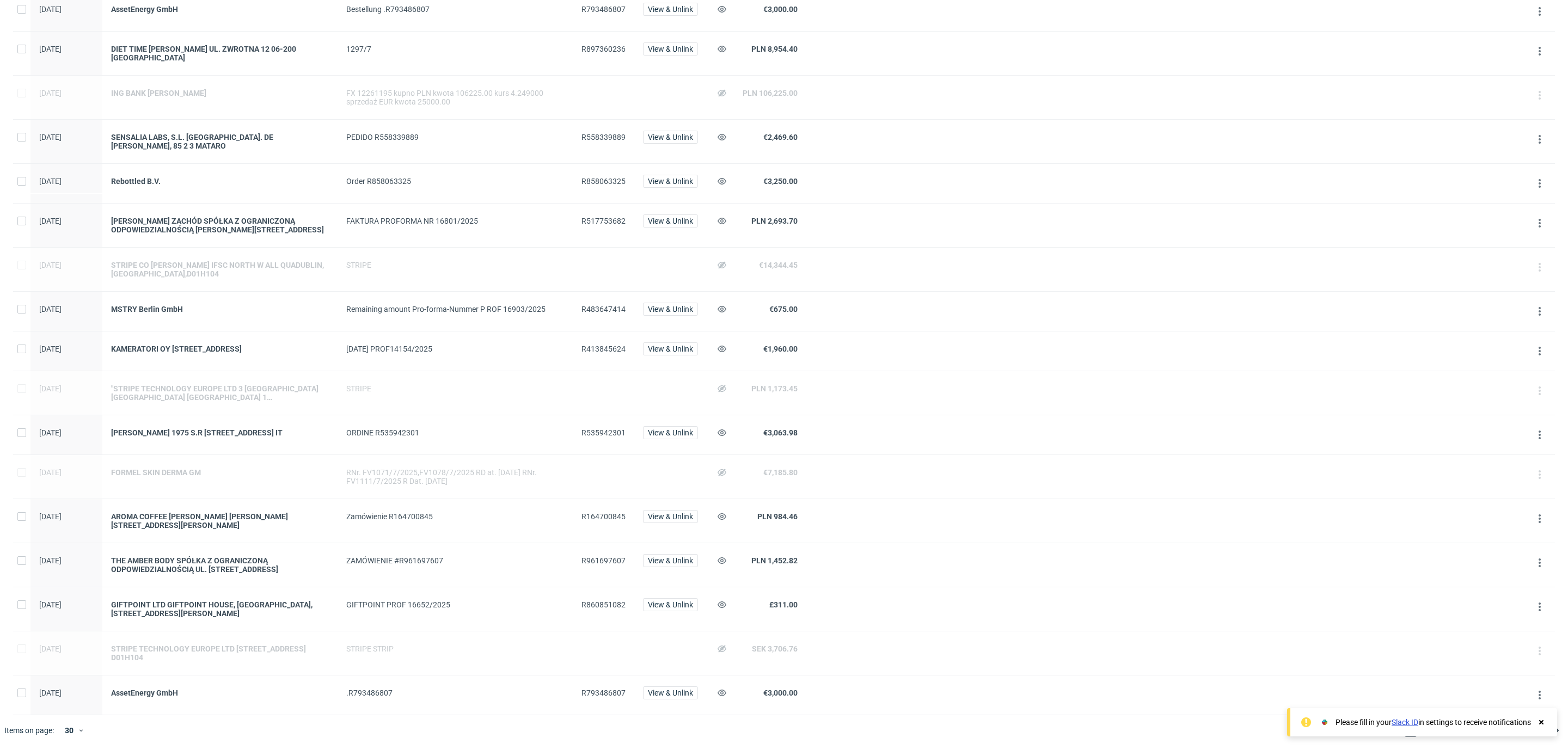
click at [613, 607] on span "R860851082" at bounding box center [604, 605] width 44 height 9
copy span "R860851082"
